Goal: Transaction & Acquisition: Download file/media

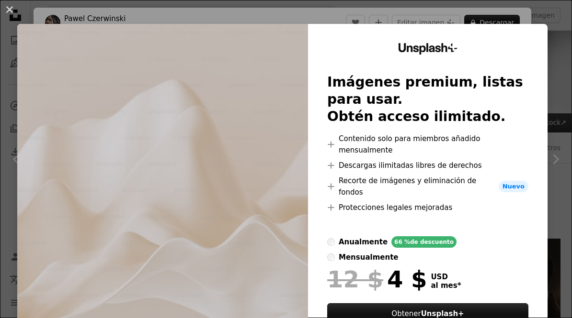
scroll to position [518, 0]
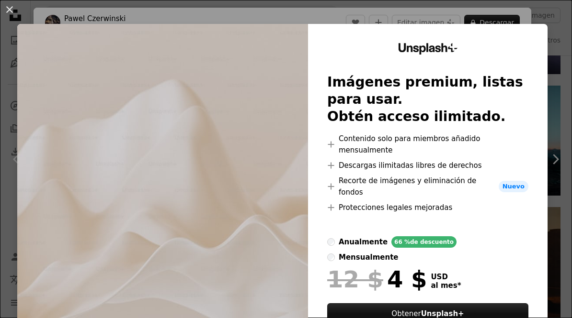
click at [469, 318] on div "An X shape Unsplash+ Imágenes premium, listas para usar. Obtén acceso ilimitado…" at bounding box center [286, 159] width 572 height 318
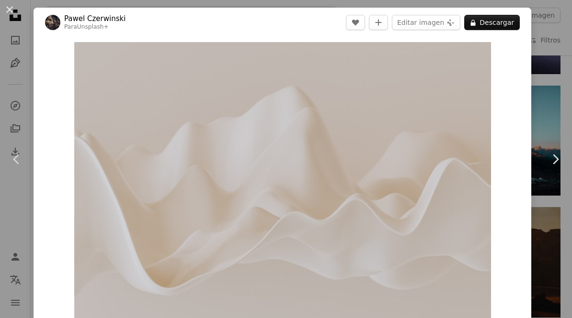
click at [545, 175] on link "Chevron right" at bounding box center [555, 159] width 34 height 92
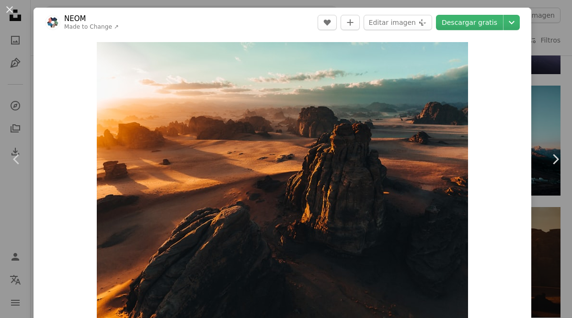
click at [556, 164] on icon at bounding box center [555, 159] width 6 height 10
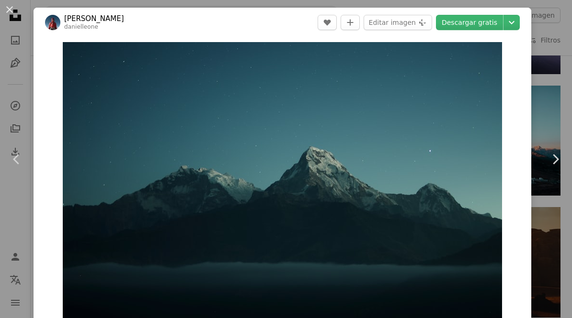
click at [477, 22] on link "Descargar gratis" at bounding box center [469, 22] width 67 height 15
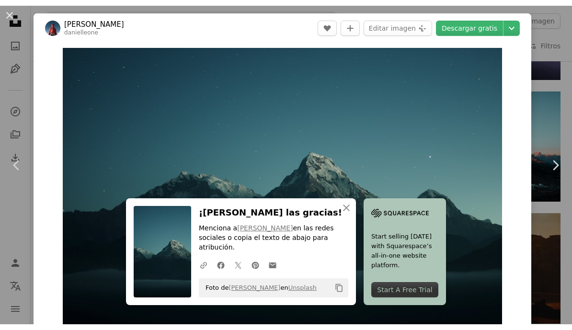
scroll to position [506, 0]
